Goal: Transaction & Acquisition: Purchase product/service

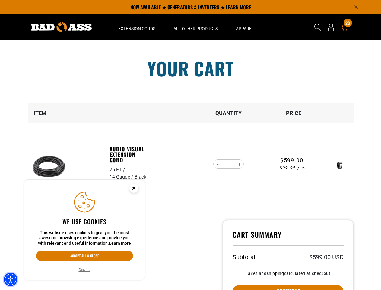
click at [11, 279] on img "Accessibility Menu" at bounding box center [10, 279] width 13 height 13
